Goal: Find specific page/section: Find specific page/section

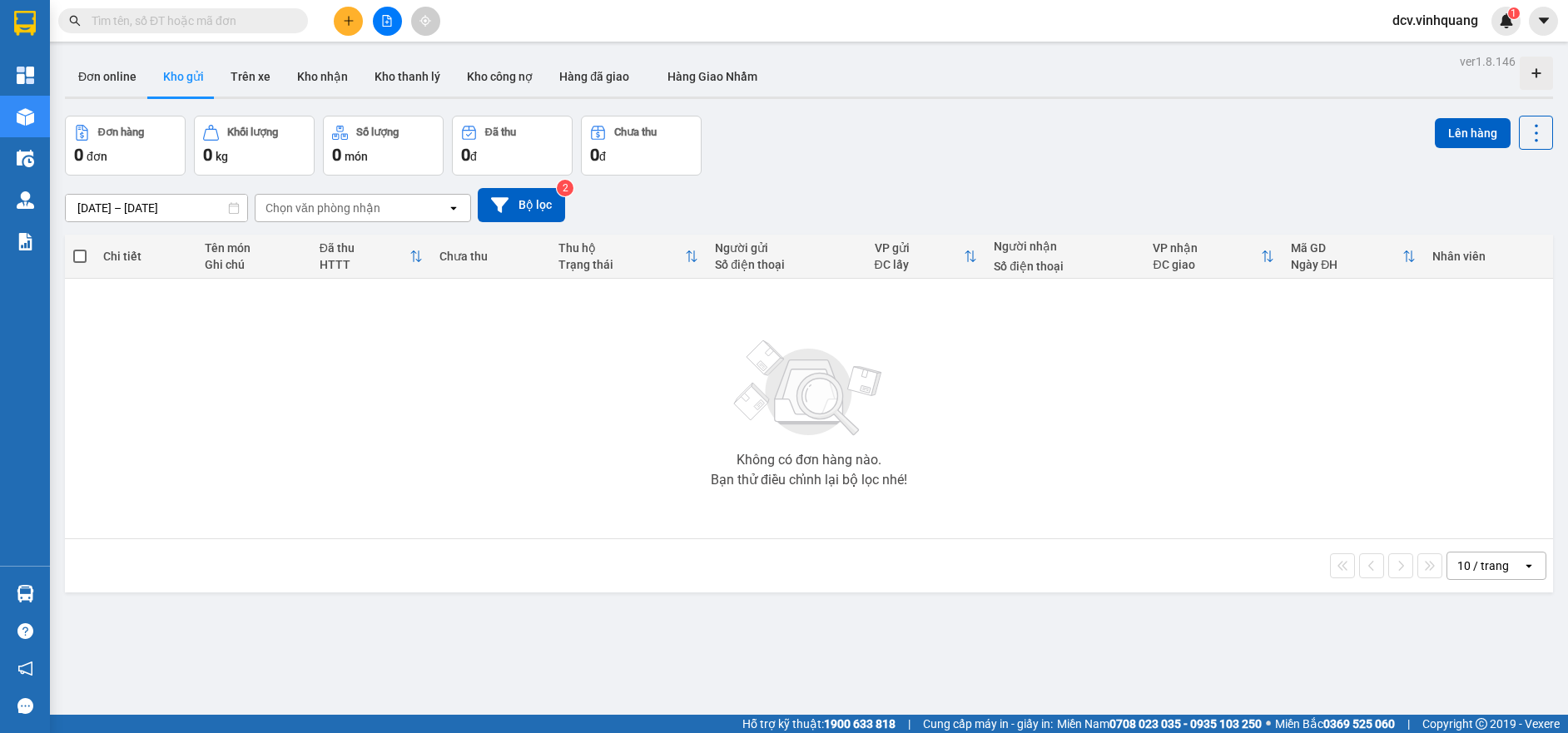
click at [178, 20] on input "text" at bounding box center [189, 21] width 196 height 19
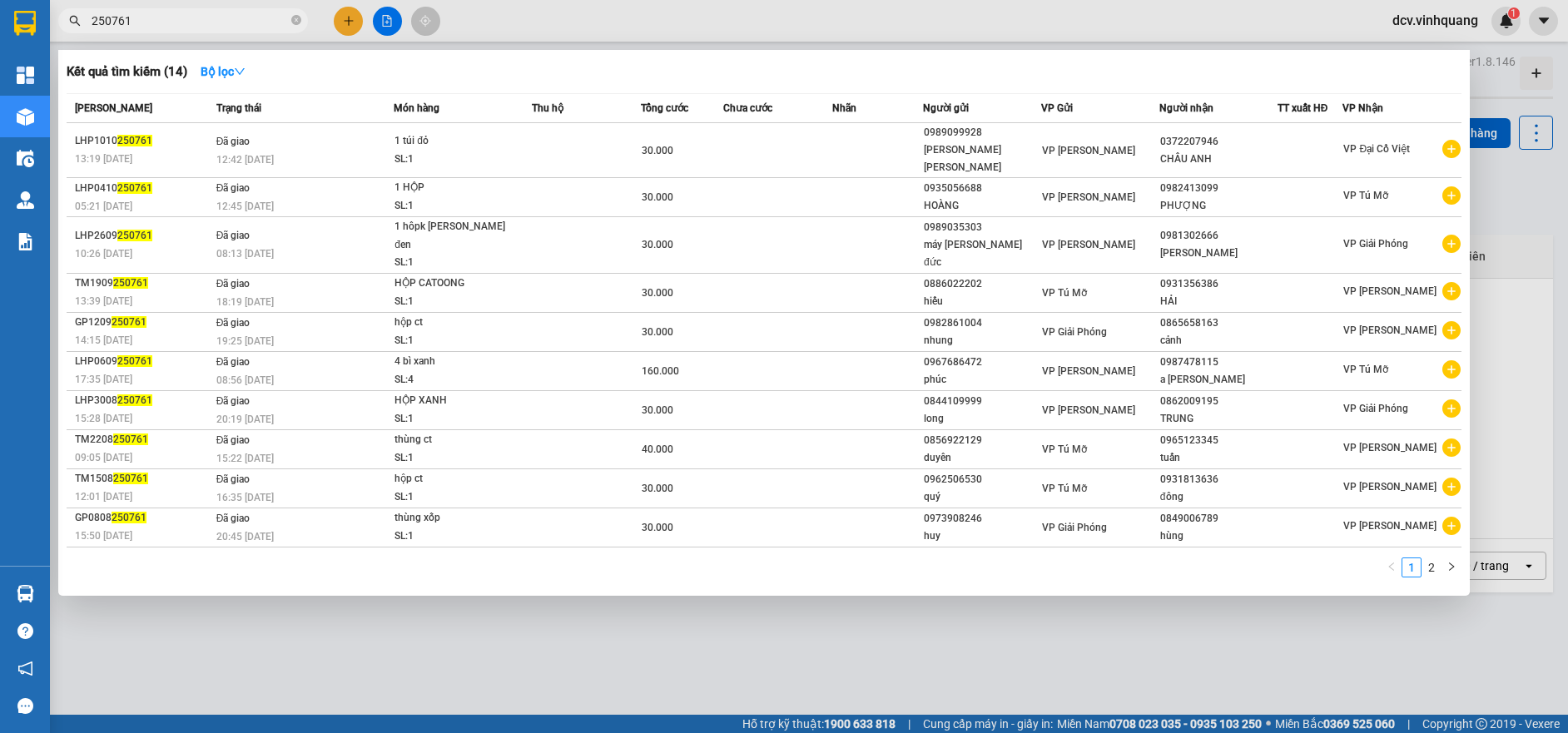
click at [148, 16] on input "250761" at bounding box center [189, 21] width 196 height 19
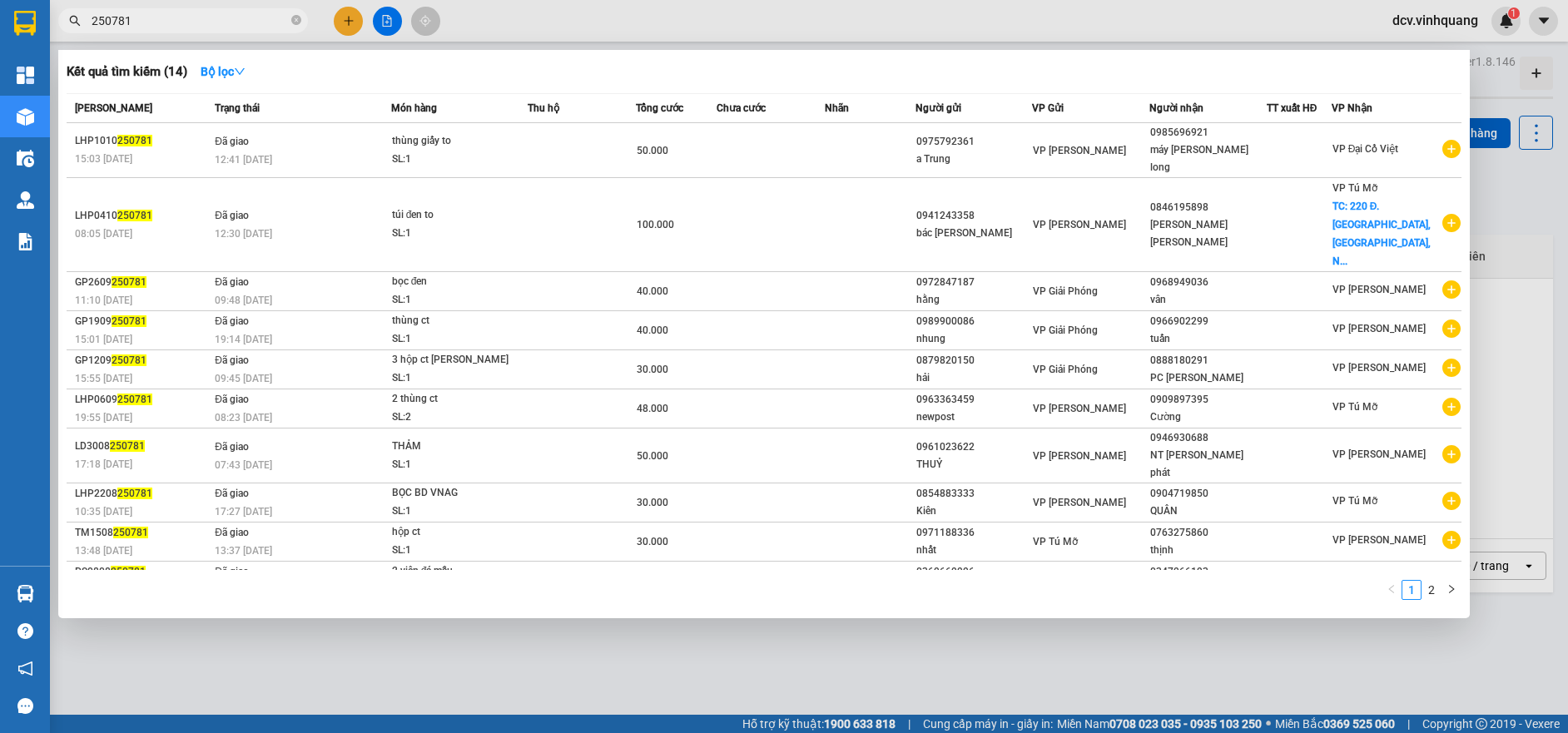
click at [144, 17] on input "250781" at bounding box center [189, 21] width 196 height 19
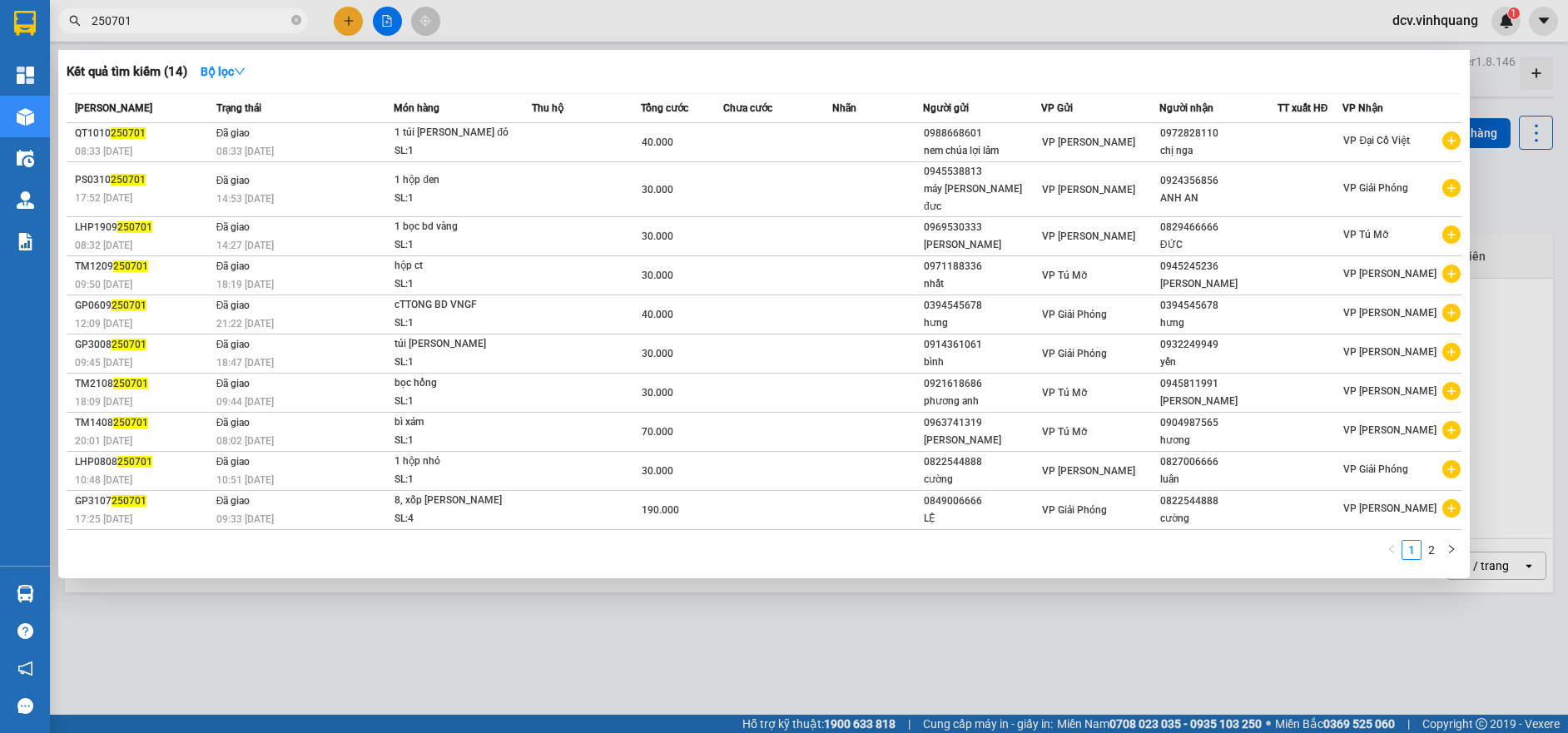
click at [149, 19] on input "250701" at bounding box center [189, 21] width 196 height 19
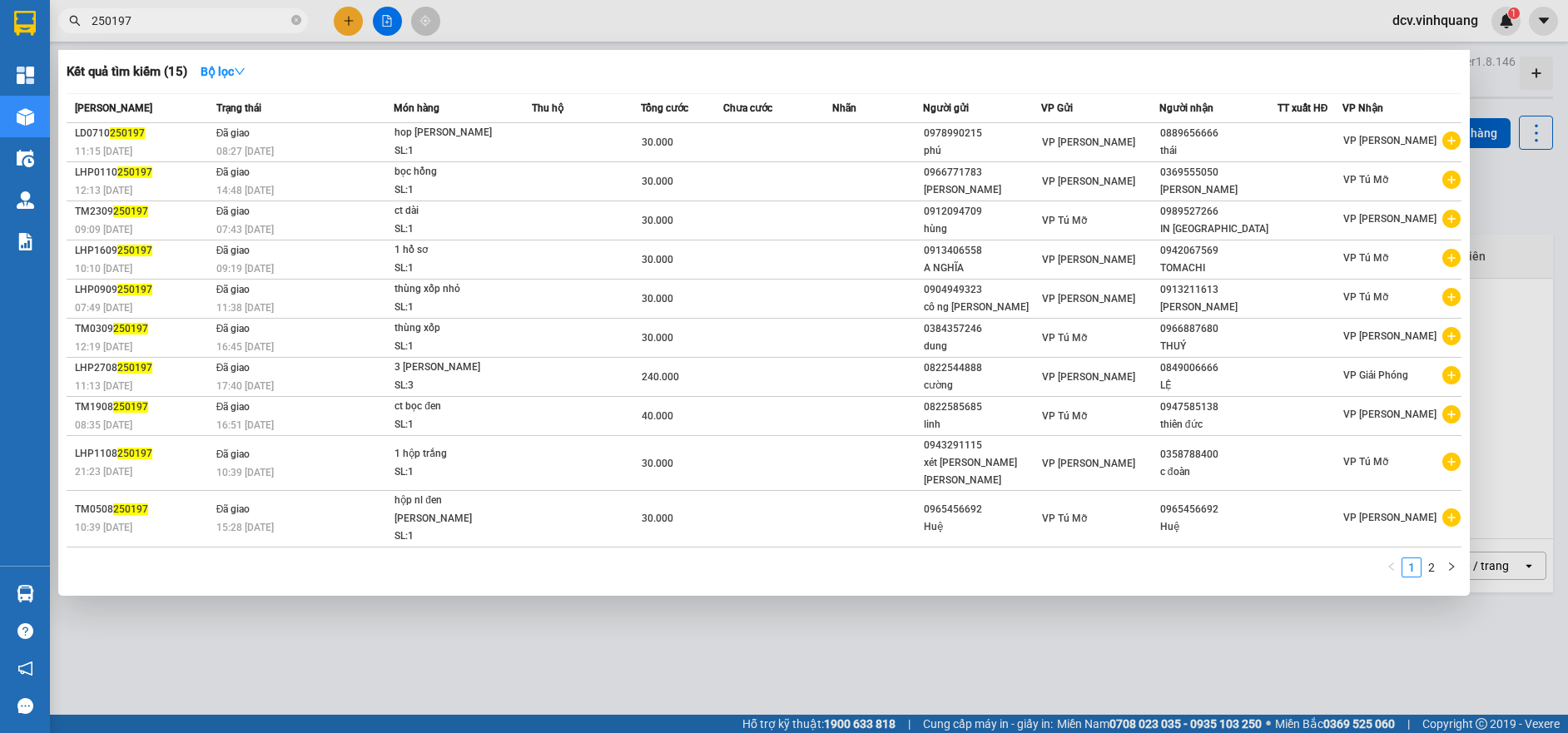
click at [138, 15] on input "250197" at bounding box center [189, 21] width 196 height 19
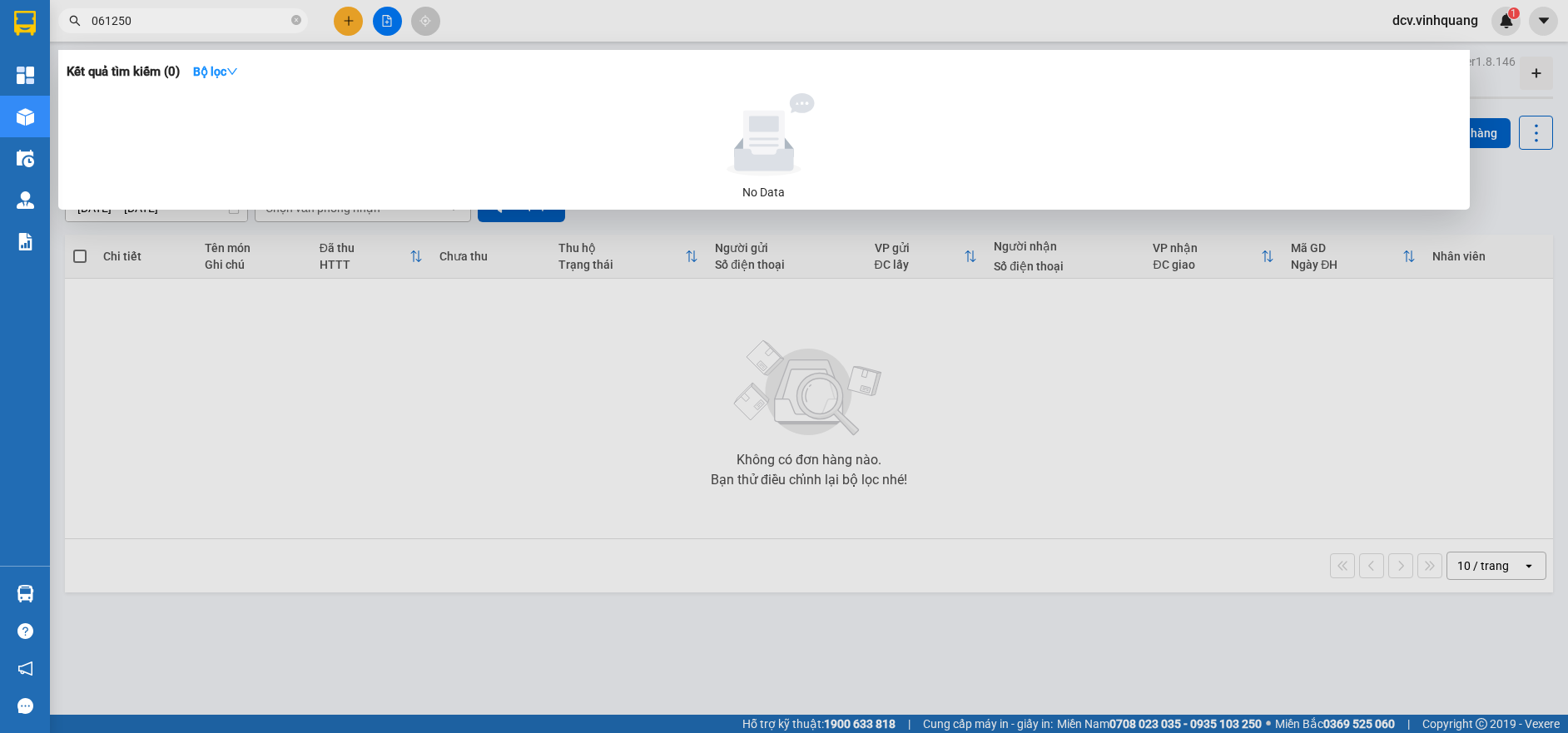
click at [110, 19] on input "061250" at bounding box center [189, 21] width 196 height 19
click at [180, 19] on input "0610250" at bounding box center [189, 21] width 196 height 19
click at [212, 14] on input "0610250197" at bounding box center [189, 21] width 196 height 19
type input "0862050378"
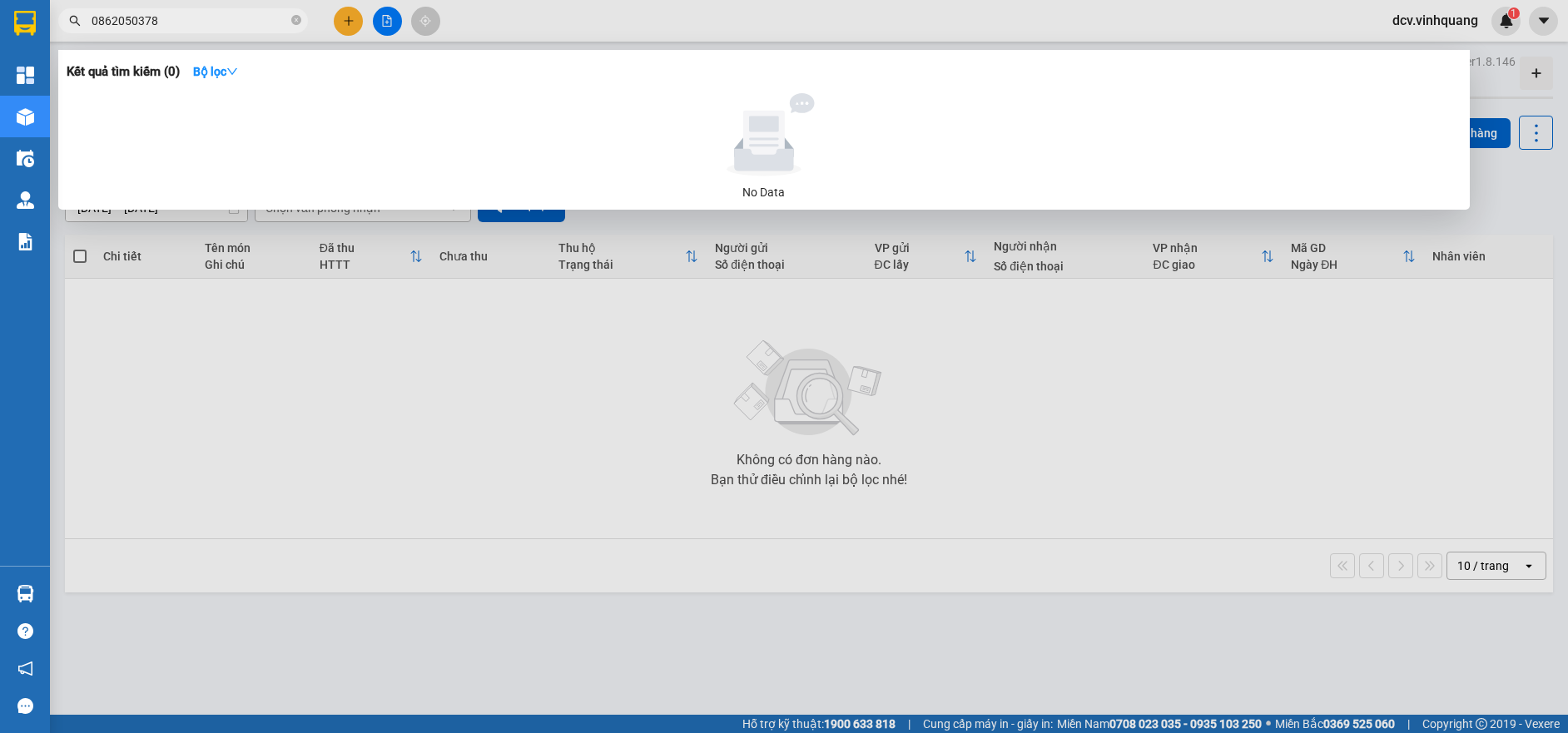
click at [146, 20] on input "0862050378" at bounding box center [189, 21] width 196 height 19
click at [165, 20] on input "0862050378" at bounding box center [189, 21] width 196 height 19
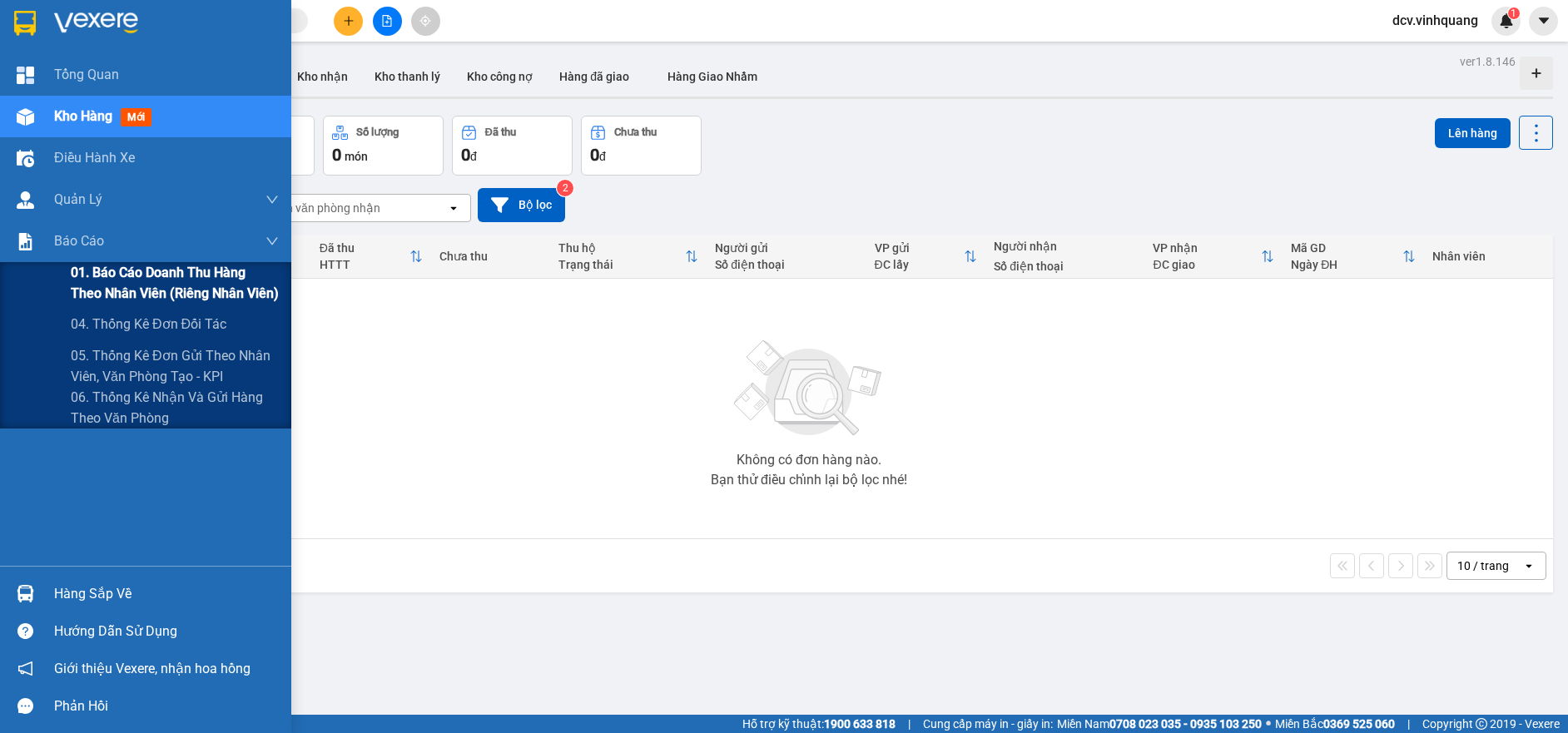
drag, startPoint x: 118, startPoint y: 281, endPoint x: 129, endPoint y: 281, distance: 11.0
click at [120, 281] on span "01. Báo cáo doanh thu hàng theo nhân viên (riêng nhân viên)" at bounding box center [174, 283] width 208 height 42
